Goal: Information Seeking & Learning: Learn about a topic

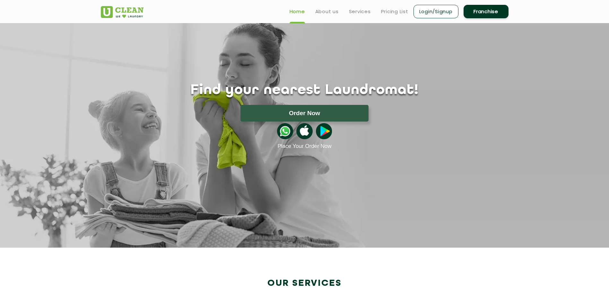
click at [165, 156] on section "Find your nearest Laundromat! Please select the location Order Now Place Your O…" at bounding box center [304, 135] width 609 height 225
click at [354, 12] on link "Services" at bounding box center [360, 12] width 22 height 8
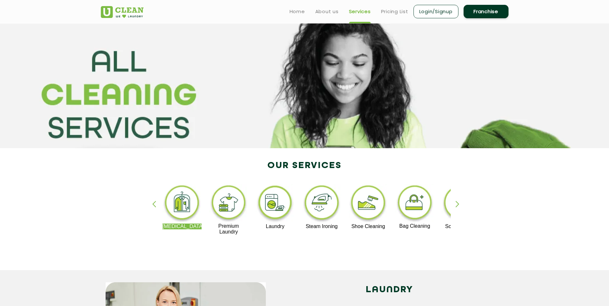
click at [455, 205] on div "button" at bounding box center [460, 210] width 10 height 18
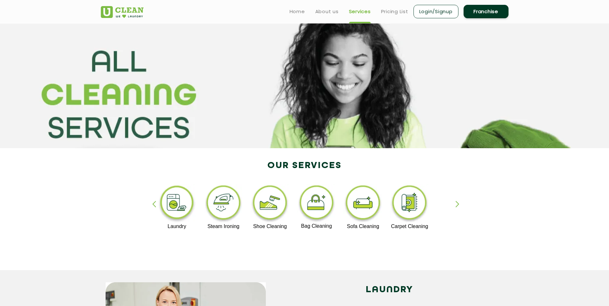
click at [454, 207] on div "[MEDICAL_DATA] Premium Laundry Laundry Steam Ironing Shoe Cleaning Bag Cleaning…" at bounding box center [304, 213] width 417 height 116
click at [457, 205] on div "button" at bounding box center [460, 210] width 10 height 18
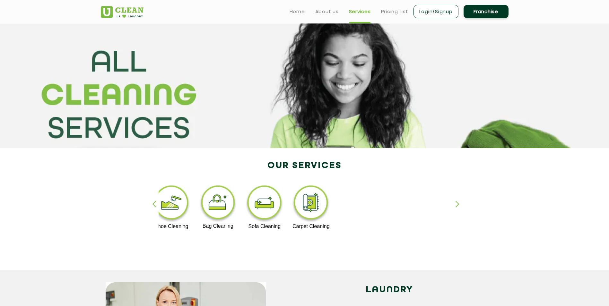
click at [457, 205] on div "button" at bounding box center [460, 210] width 10 height 18
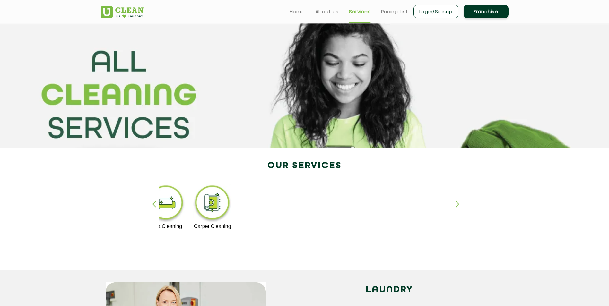
click at [155, 204] on div "button" at bounding box center [157, 210] width 10 height 18
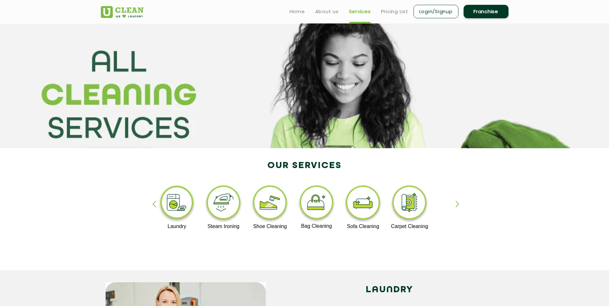
click at [155, 204] on div "button" at bounding box center [157, 210] width 10 height 18
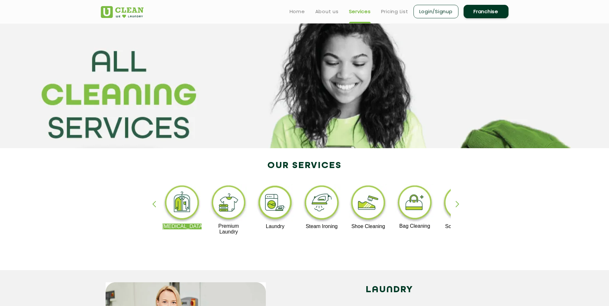
click at [155, 204] on div "button" at bounding box center [157, 210] width 10 height 18
click at [272, 213] on img at bounding box center [274, 204] width 39 height 40
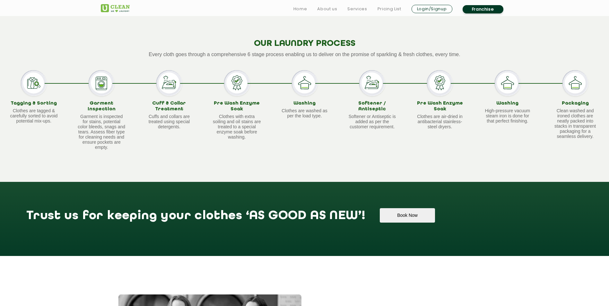
scroll to position [706, 0]
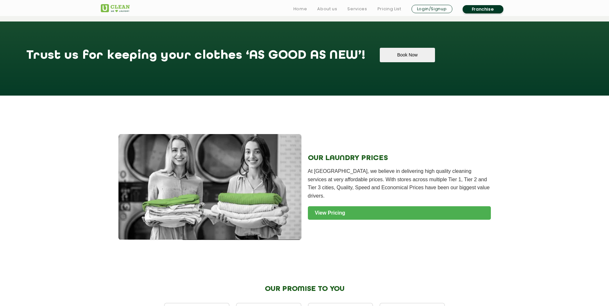
click at [321, 215] on link "View Pricing" at bounding box center [399, 212] width 183 height 13
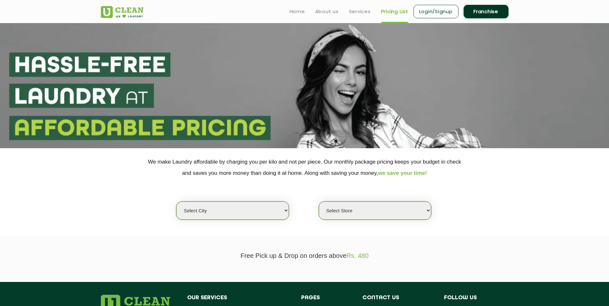
click at [259, 213] on select "Select city Aalo Agartala Agra Ahmedabad Akola Aligarh Alwar - UClean Select Am…" at bounding box center [232, 211] width 112 height 18
click at [214, 208] on select "Select city Aalo Agartala Agra Ahmedabad Akola Aligarh Alwar - UClean Select Am…" at bounding box center [232, 211] width 112 height 18
click at [214, 209] on select "Select city Aalo Agartala Agra Ahmedabad Akola Aligarh Alwar - UClean Select Am…" at bounding box center [232, 211] width 112 height 18
select select "49"
click at [176, 202] on select "Select city Aalo Agartala Agra Ahmedabad Akola Aligarh Alwar - UClean Select Am…" at bounding box center [232, 211] width 112 height 18
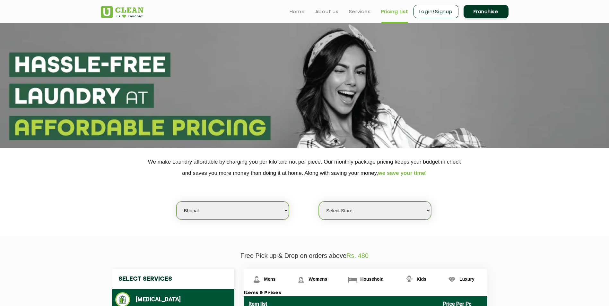
click at [358, 206] on select "Select Store UClean Gulmohar Colony UClean Kolar Bhopal UClean Maharana Pratap …" at bounding box center [375, 211] width 112 height 18
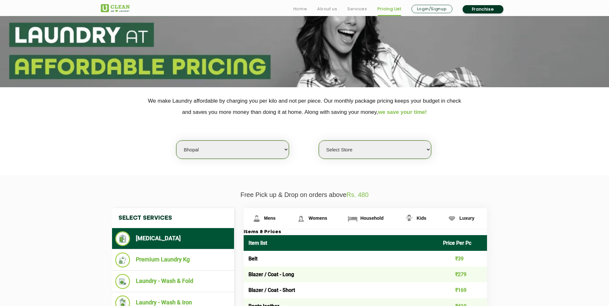
scroll to position [96, 0]
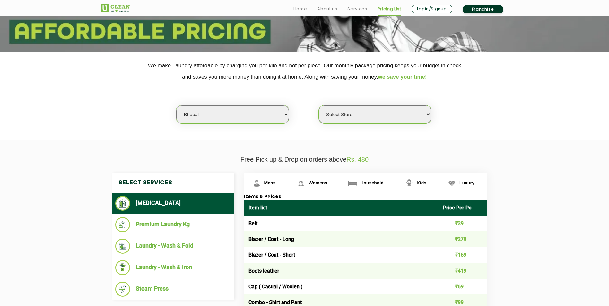
click at [390, 116] on select "Select Store UClean Gulmohar Colony UClean Kolar Bhopal UClean Maharana Pratap …" at bounding box center [375, 114] width 112 height 18
select select "164"
click at [319, 105] on select "Select Store UClean Gulmohar Colony UClean Kolar Bhopal UClean Maharana Pratap …" at bounding box center [375, 114] width 112 height 18
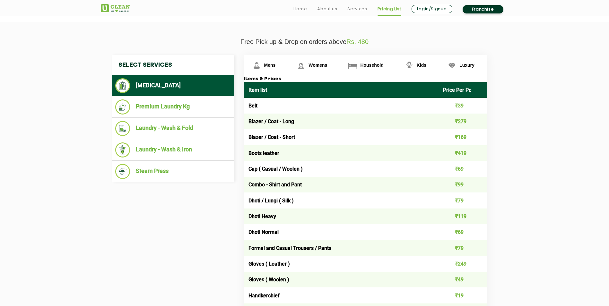
scroll to position [225, 0]
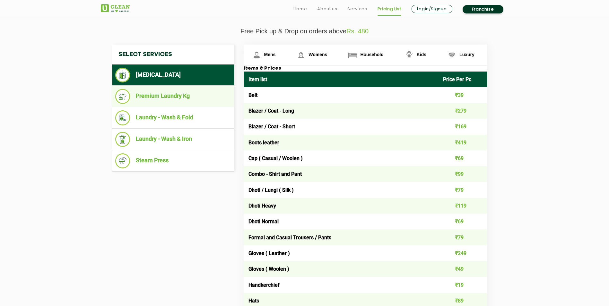
click at [161, 96] on li "Premium Laundry Kg" at bounding box center [173, 96] width 116 height 15
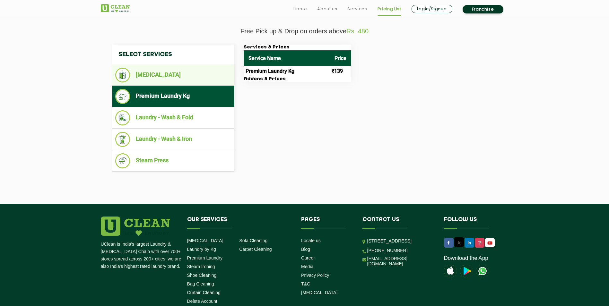
click at [167, 79] on li "[MEDICAL_DATA]" at bounding box center [173, 75] width 116 height 15
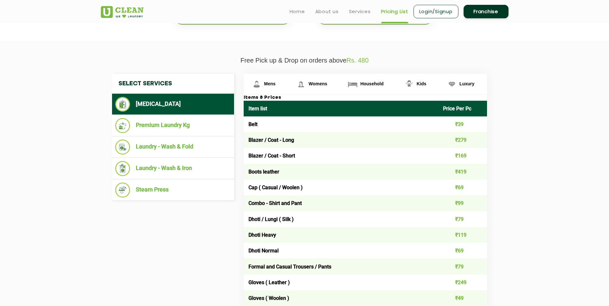
scroll to position [160, 0]
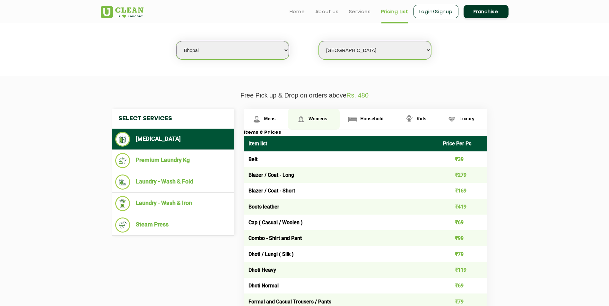
click at [313, 120] on span "Womens" at bounding box center [317, 118] width 19 height 5
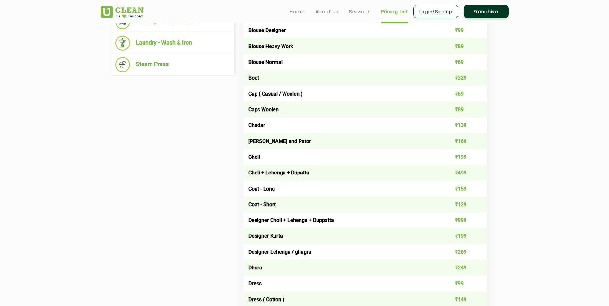
scroll to position [193, 0]
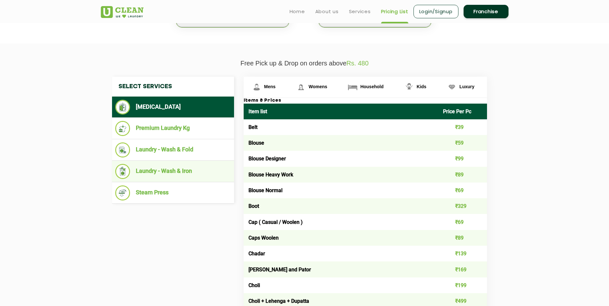
click at [174, 172] on li "Laundry - Wash & Iron" at bounding box center [173, 171] width 116 height 15
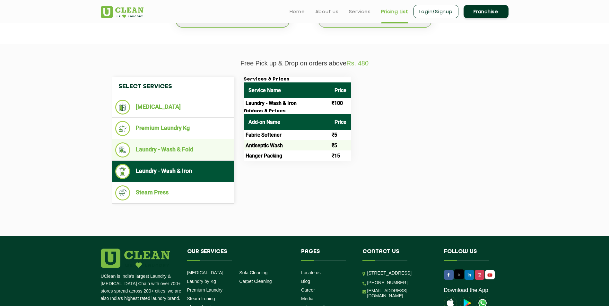
click at [187, 149] on li "Laundry - Wash & Fold" at bounding box center [173, 150] width 116 height 15
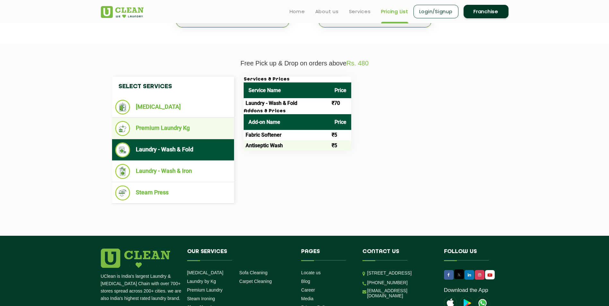
click at [176, 132] on li "Premium Laundry Kg" at bounding box center [173, 128] width 116 height 15
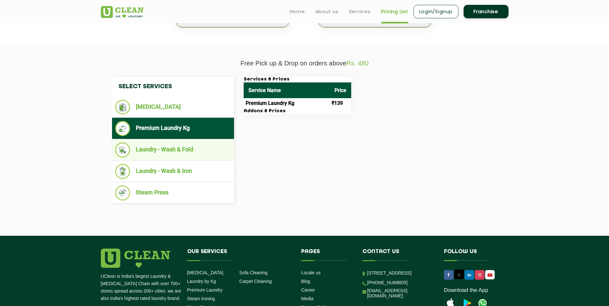
click at [176, 150] on li "Laundry - Wash & Fold" at bounding box center [173, 150] width 116 height 15
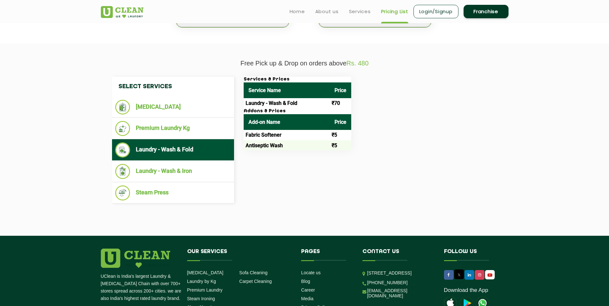
click at [280, 146] on td "Antiseptic Wash" at bounding box center [287, 145] width 86 height 10
click at [282, 109] on h3 "Addons & Prices" at bounding box center [298, 111] width 108 height 6
click at [185, 126] on li "Premium Laundry Kg" at bounding box center [173, 128] width 116 height 15
